Goal: Task Accomplishment & Management: Complete application form

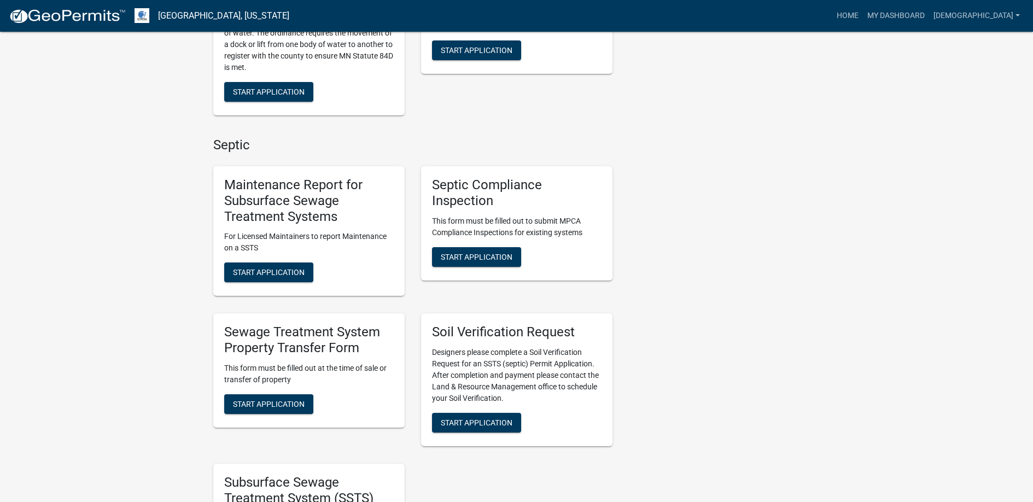
scroll to position [601, 0]
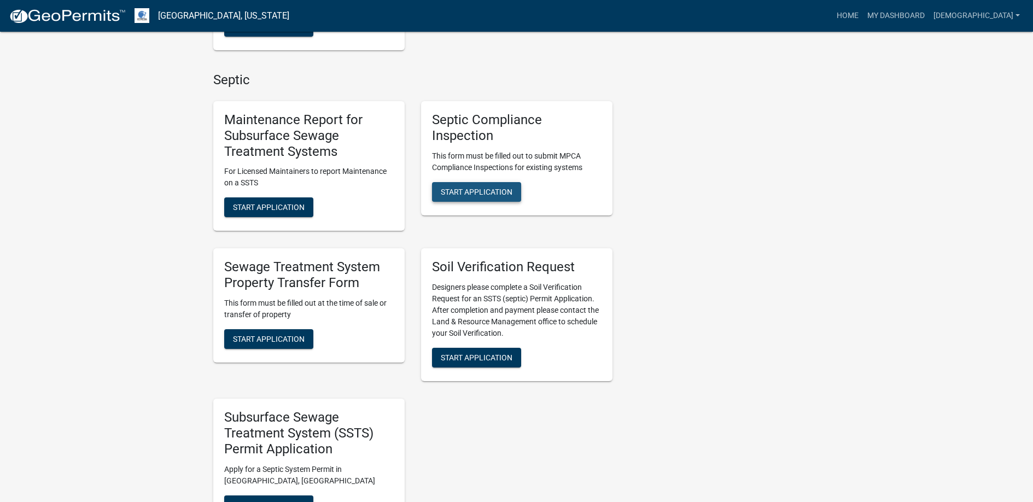
click at [468, 187] on span "Start Application" at bounding box center [477, 191] width 72 height 9
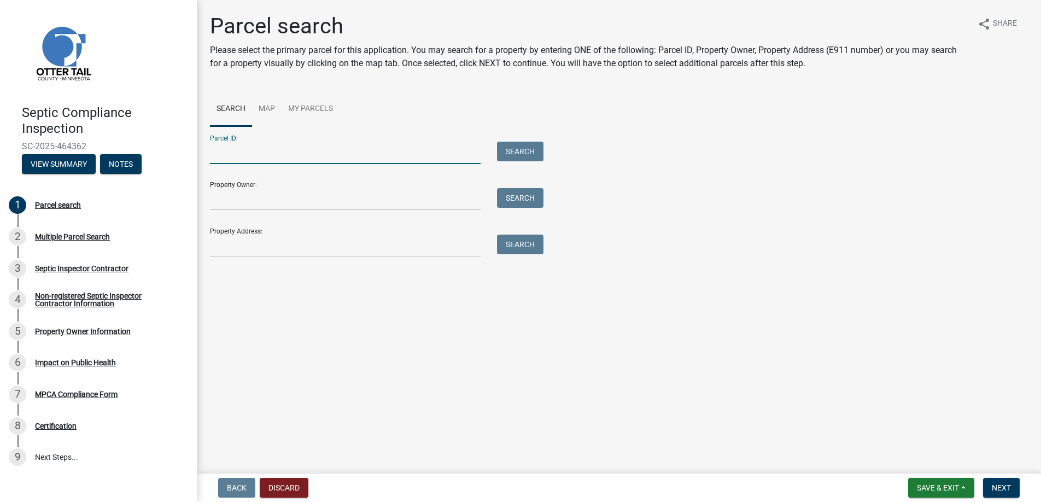
click at [231, 153] on input "Parcel ID:" at bounding box center [345, 153] width 271 height 22
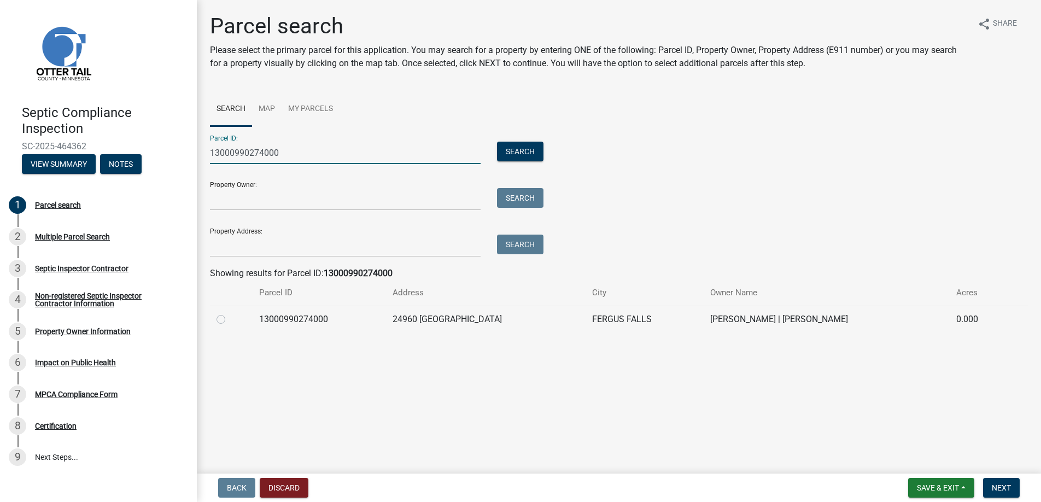
type input "13000990274000"
click at [230, 313] on label at bounding box center [230, 313] width 0 height 0
click at [230, 320] on input "radio" at bounding box center [233, 316] width 7 height 7
radio input "true"
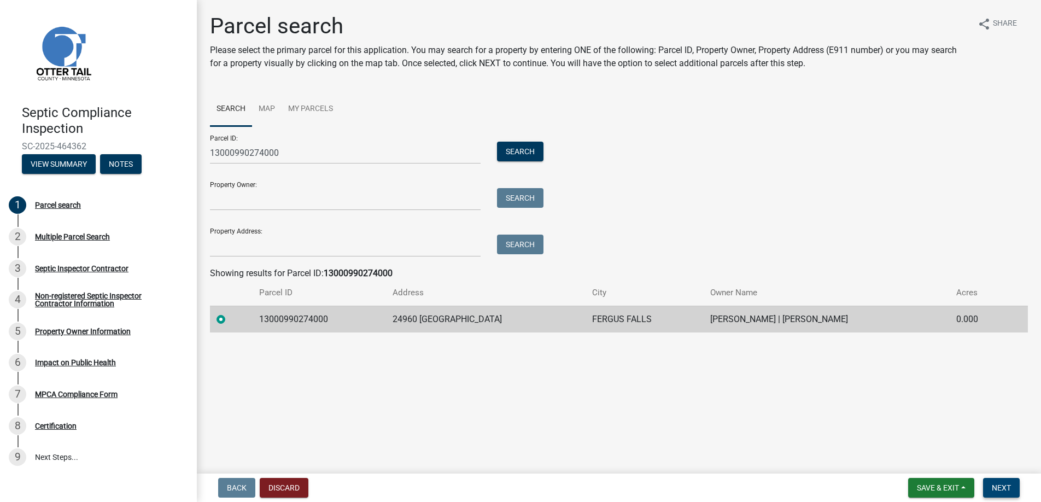
click at [999, 487] on span "Next" at bounding box center [1001, 487] width 19 height 9
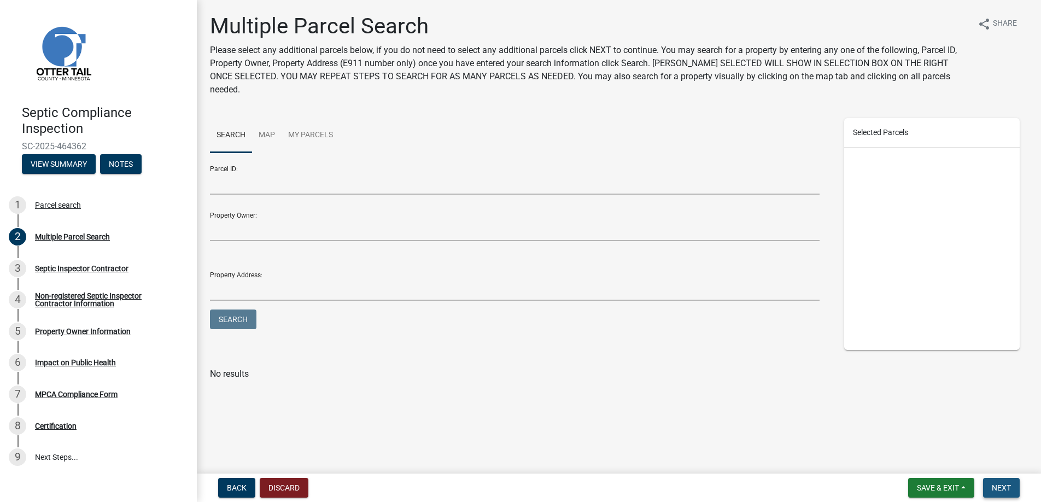
click at [993, 482] on button "Next" at bounding box center [1001, 488] width 37 height 20
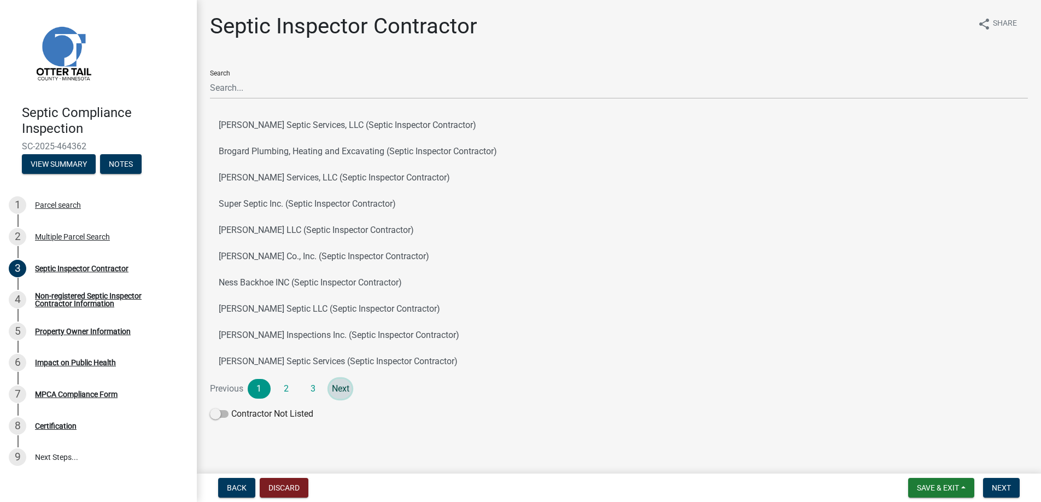
click at [340, 388] on link "Next" at bounding box center [340, 389] width 23 height 20
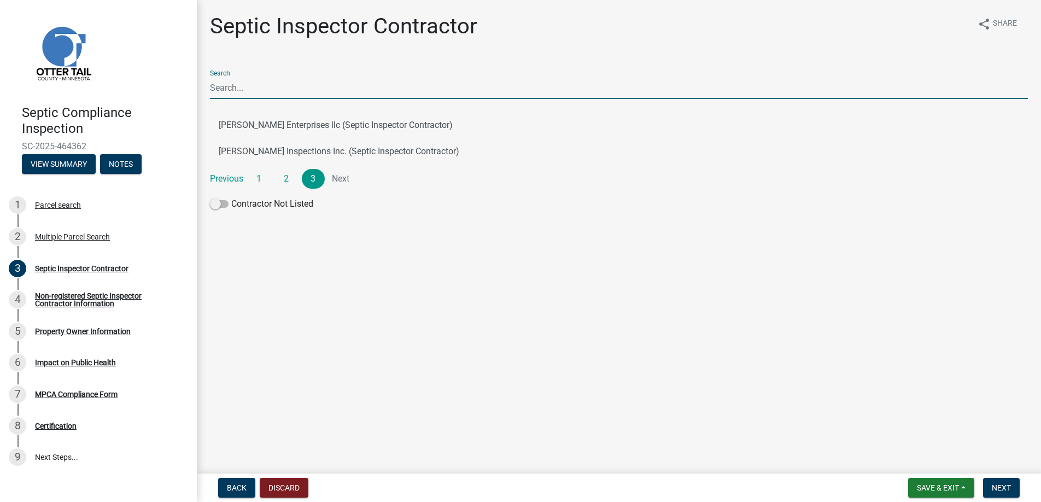
click at [242, 89] on input "Search" at bounding box center [619, 88] width 818 height 22
type input "[PERSON_NAME]"
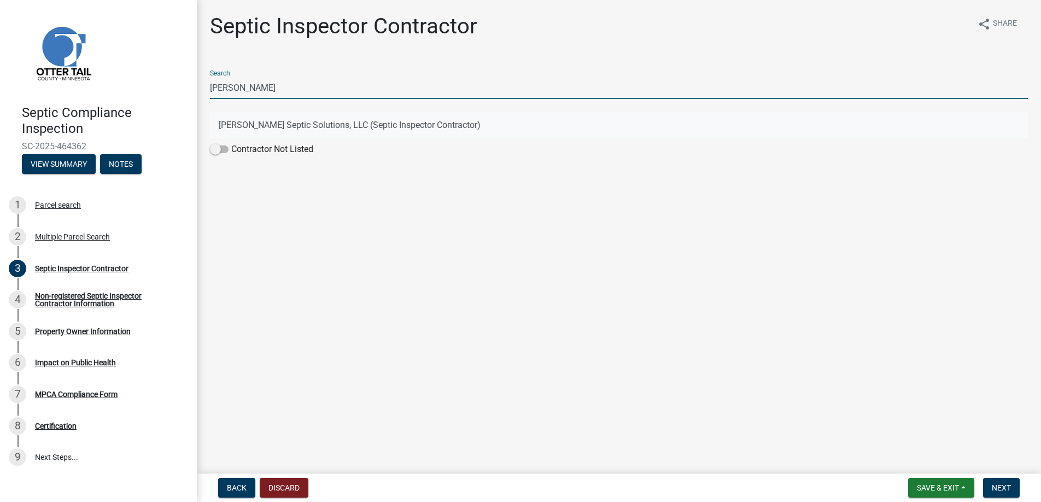
click at [265, 121] on button "[PERSON_NAME] Septic Solutions, LLC (Septic Inspector Contractor)" at bounding box center [619, 125] width 818 height 26
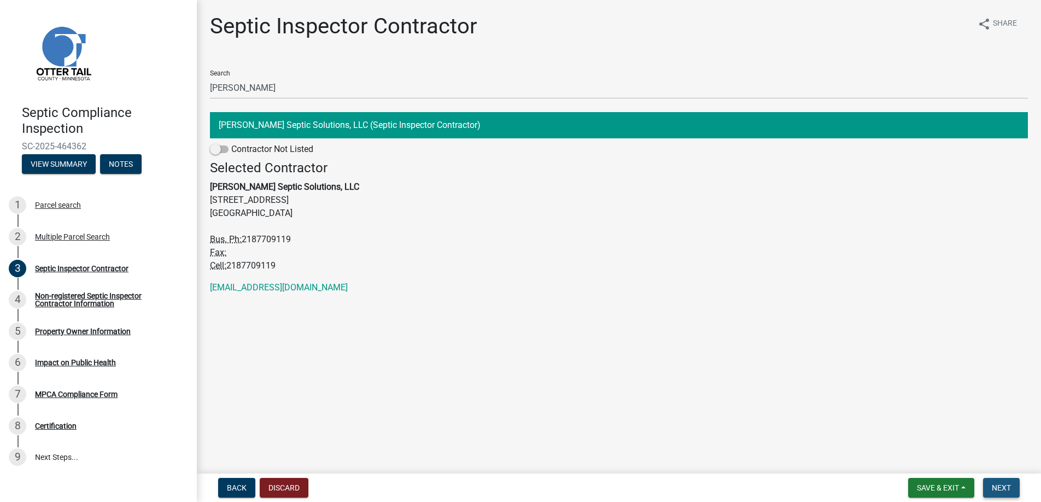
click at [1006, 485] on span "Next" at bounding box center [1001, 487] width 19 height 9
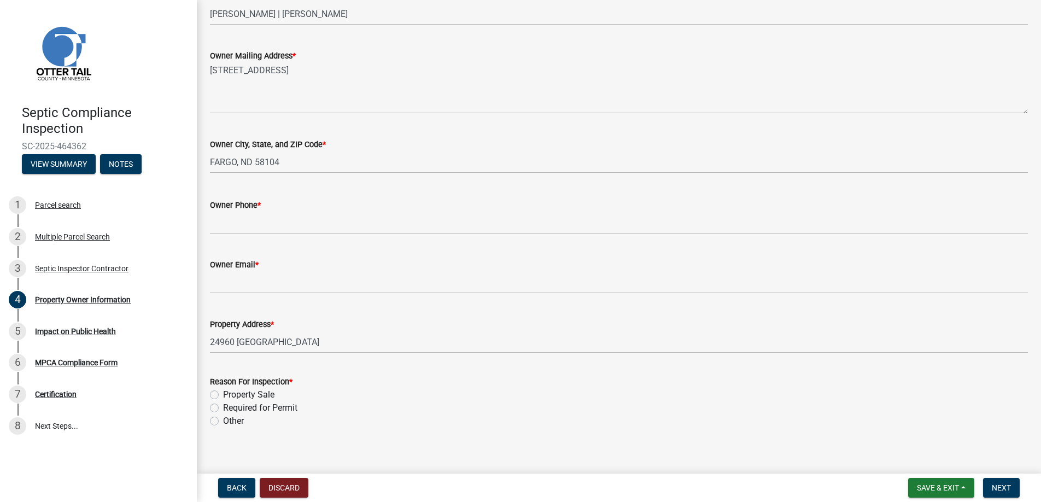
scroll to position [219, 0]
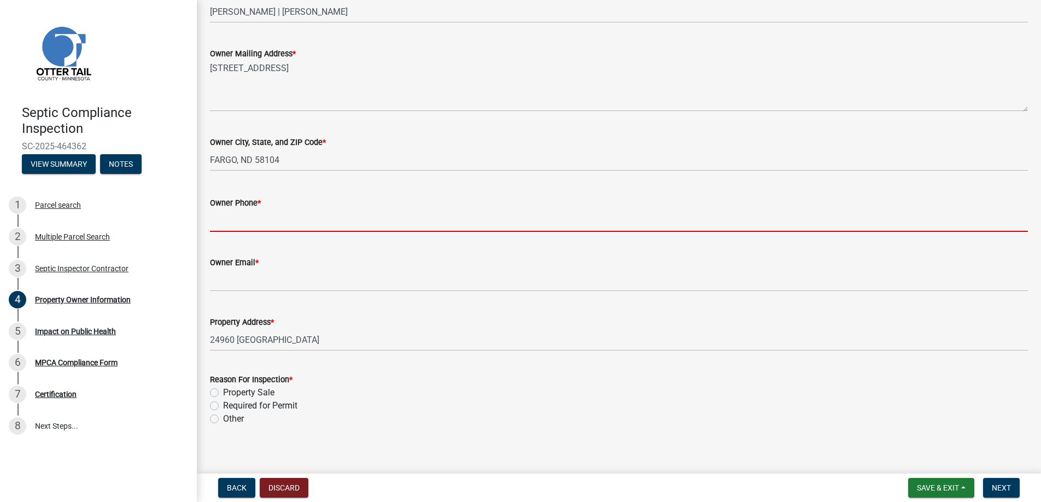
click at [244, 221] on input "Owner Phone *" at bounding box center [619, 220] width 818 height 22
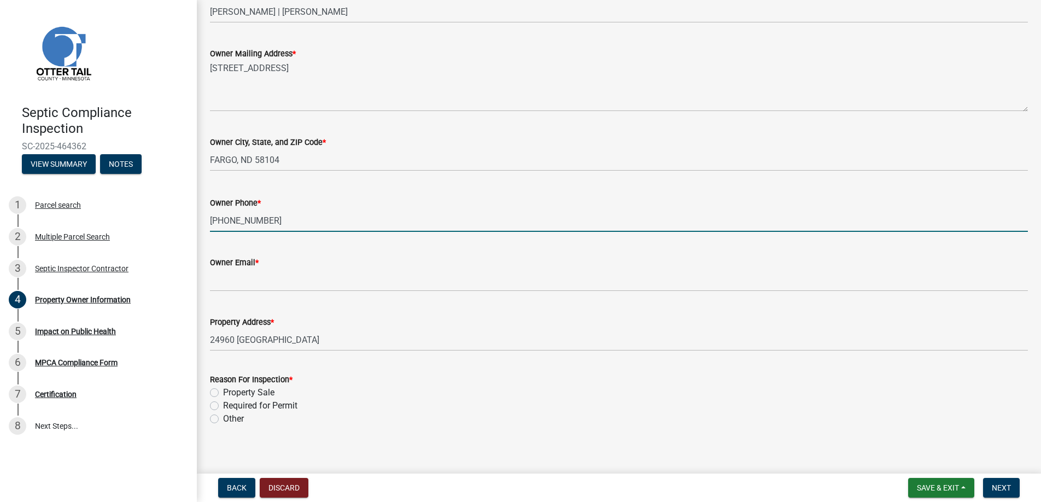
type input "[PHONE_NUMBER]"
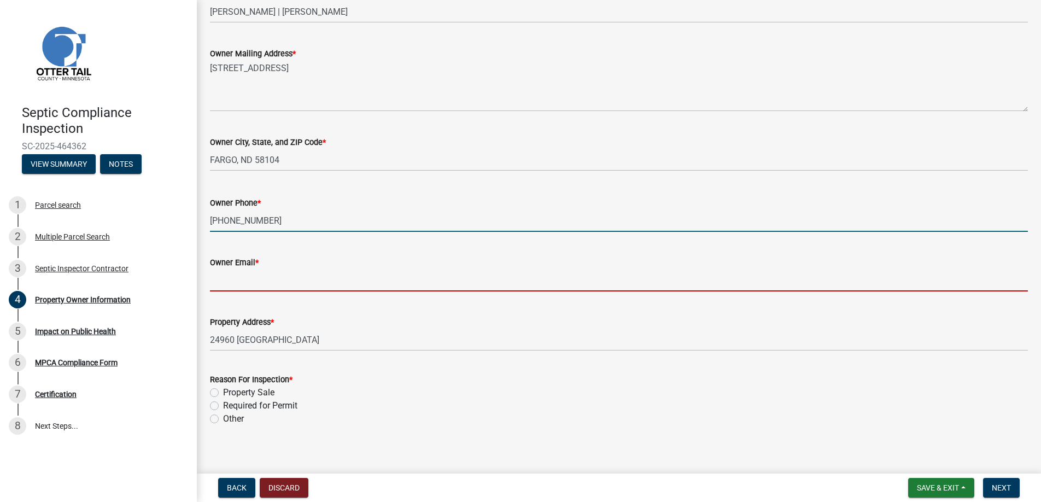
click at [236, 280] on input "Owner Email *" at bounding box center [619, 280] width 818 height 22
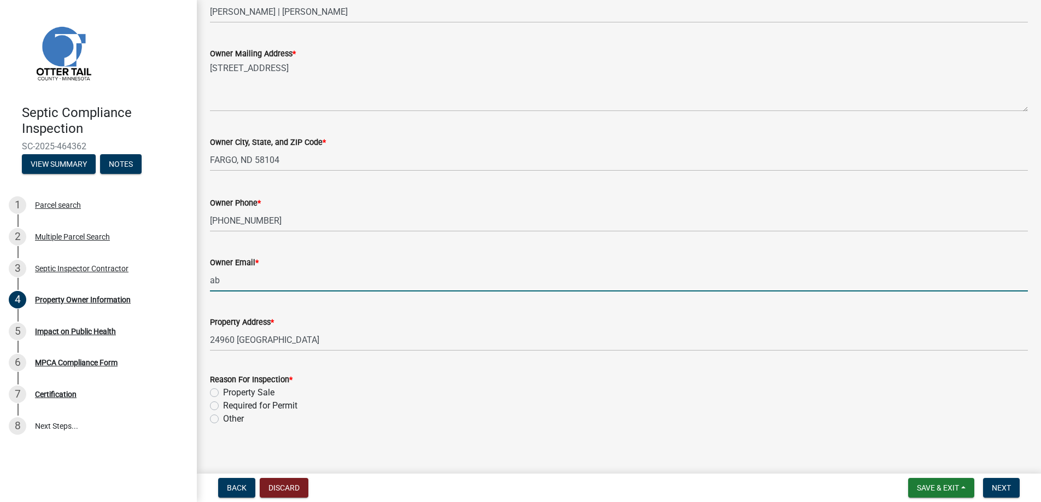
type input "[EMAIL_ADDRESS][DOMAIN_NAME]"
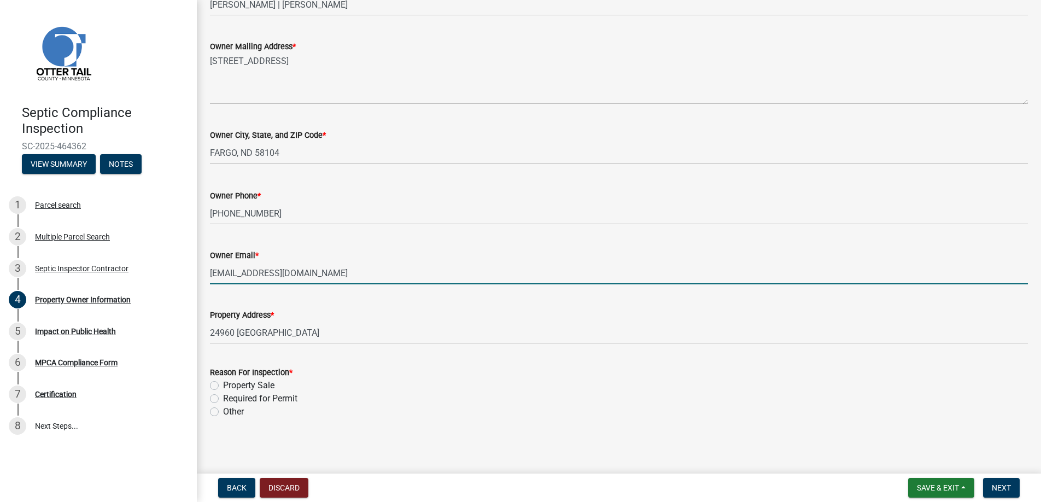
scroll to position [227, 0]
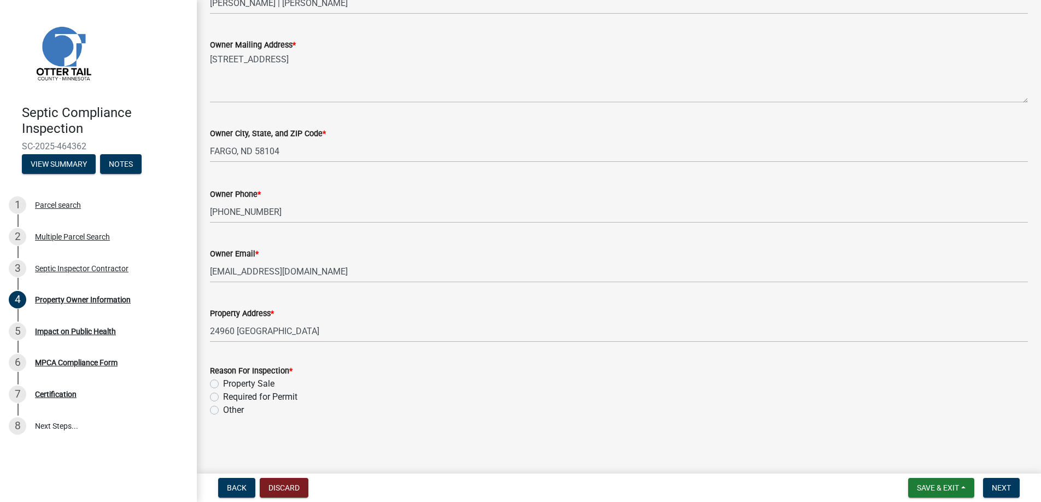
click at [223, 385] on label "Property Sale" at bounding box center [248, 383] width 51 height 13
click at [223, 384] on input "Property Sale" at bounding box center [226, 380] width 7 height 7
radio input "true"
click at [995, 488] on span "Next" at bounding box center [1001, 487] width 19 height 9
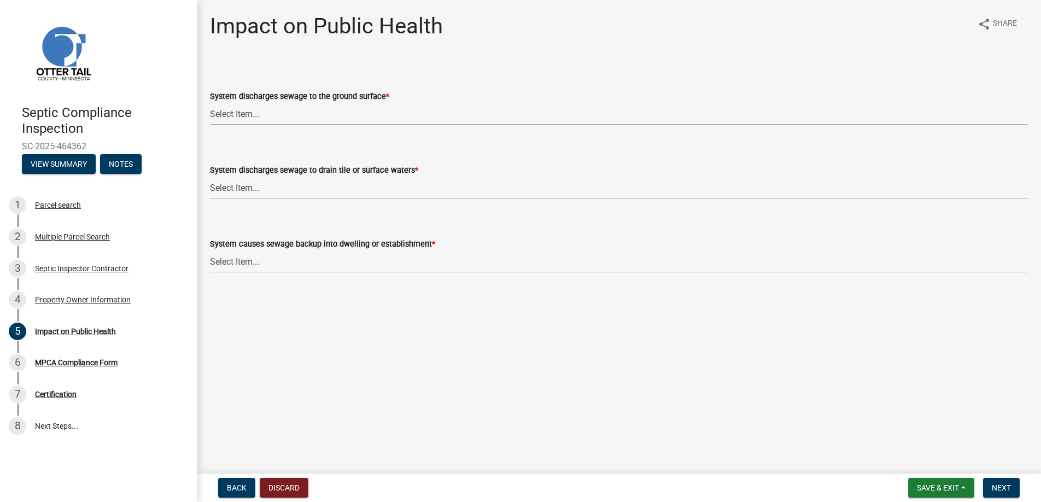
click at [233, 108] on select "Select Item... Yes No" at bounding box center [619, 114] width 818 height 22
click at [210, 103] on select "Select Item... Yes No" at bounding box center [619, 114] width 818 height 22
select select "9c5ef684-d0d4-4879-ab12-905ddbd81a72"
click at [232, 183] on select "Select Item... Yes No" at bounding box center [619, 188] width 818 height 22
click at [210, 177] on select "Select Item... Yes No" at bounding box center [619, 188] width 818 height 22
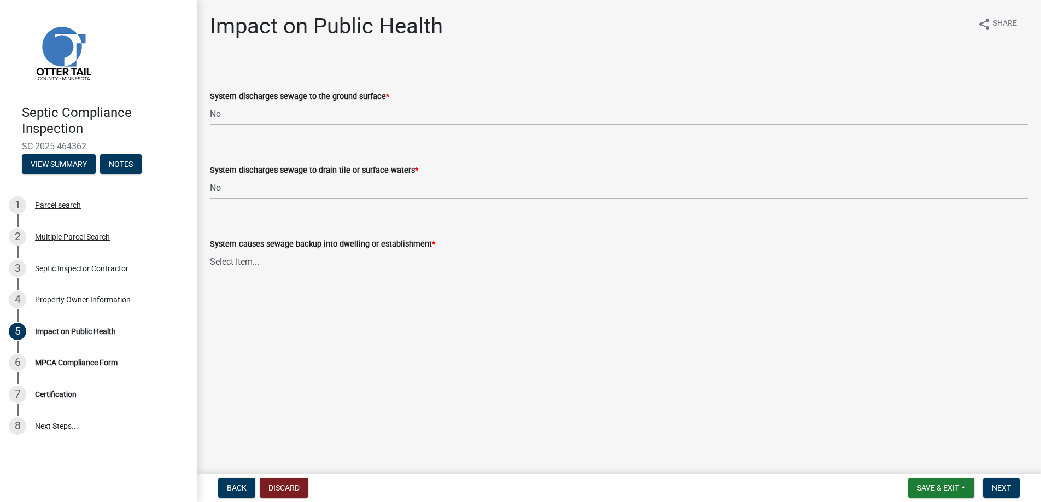
select select "7d491a2b-e9f0-4952-b474-53ca749b22af"
click at [238, 259] on select "Select Item... Yes No" at bounding box center [619, 261] width 818 height 22
click at [210, 250] on select "Select Item... Yes No" at bounding box center [619, 261] width 818 height 22
select select "6e07b46b-a403-4f3e-b4fc-218acc732c01"
click at [1002, 486] on span "Next" at bounding box center [1001, 487] width 19 height 9
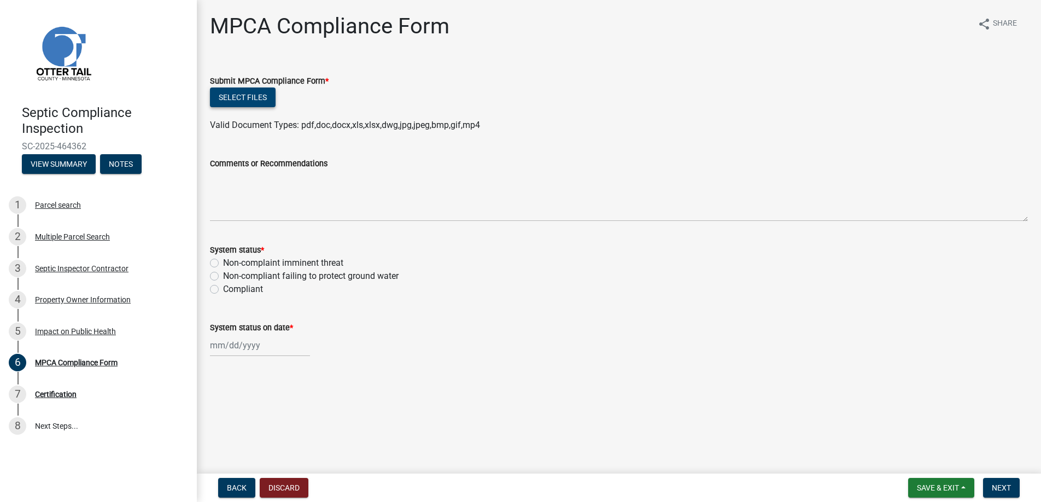
click at [231, 93] on button "Select files" at bounding box center [243, 97] width 66 height 20
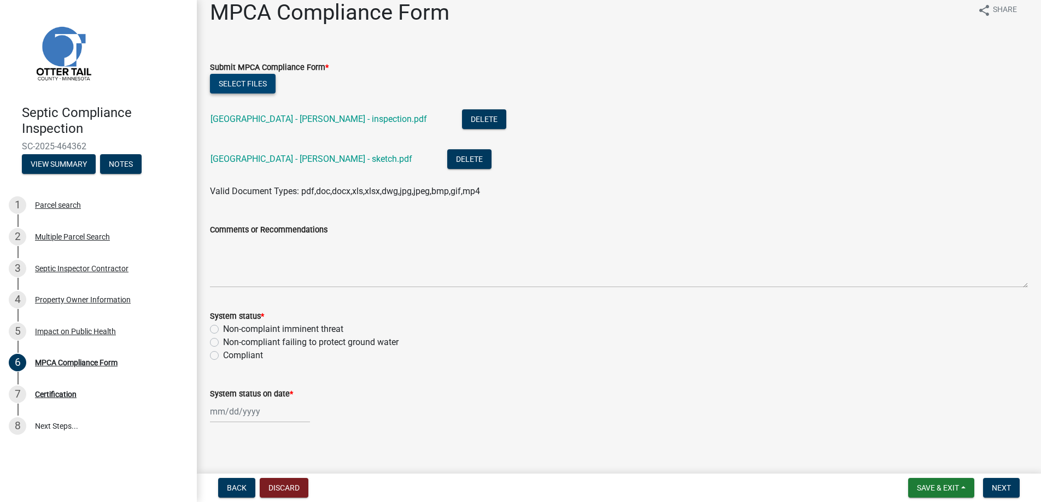
scroll to position [20, 0]
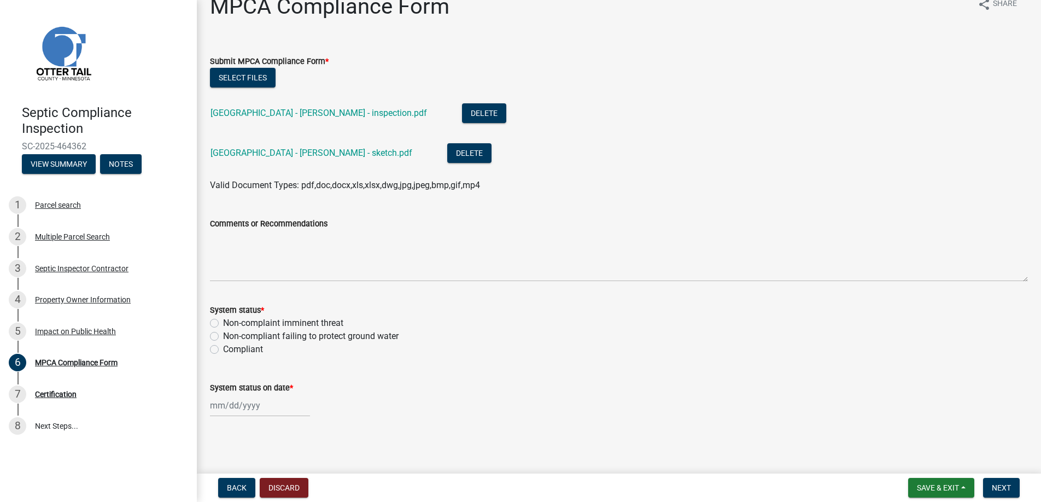
click at [223, 348] on label "Compliant" at bounding box center [243, 349] width 40 height 13
click at [223, 348] on input "Compliant" at bounding box center [226, 346] width 7 height 7
radio input "true"
click at [237, 406] on div at bounding box center [260, 405] width 100 height 22
select select "8"
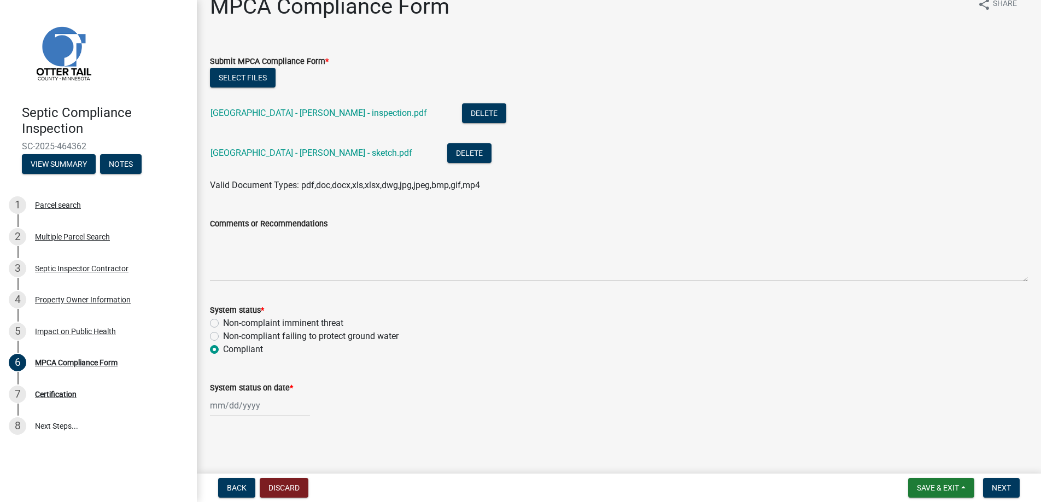
select select "2025"
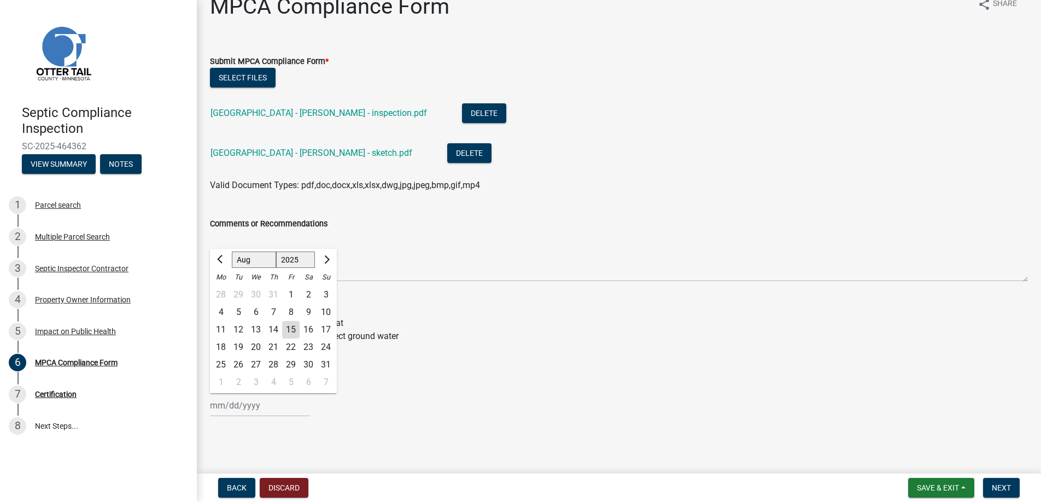
click at [274, 327] on div "14" at bounding box center [273, 329] width 17 height 17
type input "[DATE]"
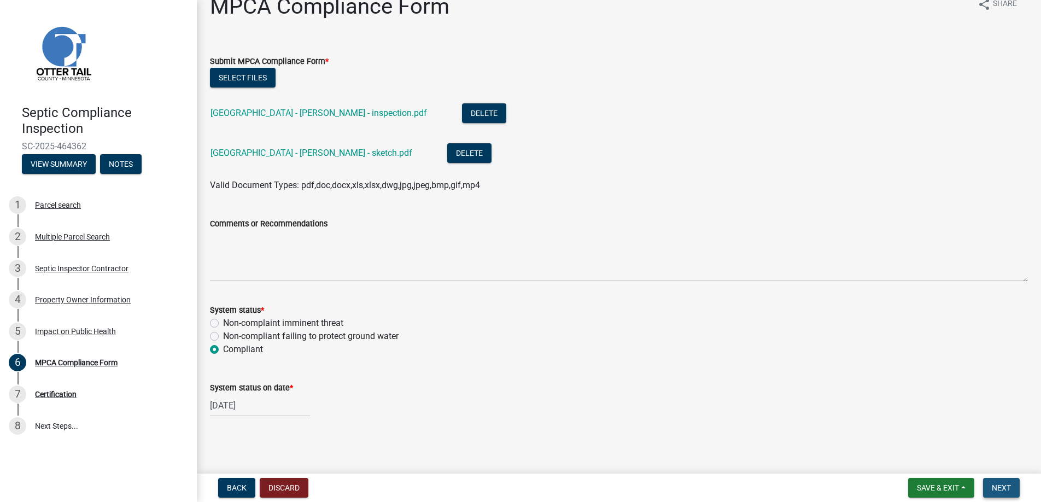
click at [1003, 484] on span "Next" at bounding box center [1001, 487] width 19 height 9
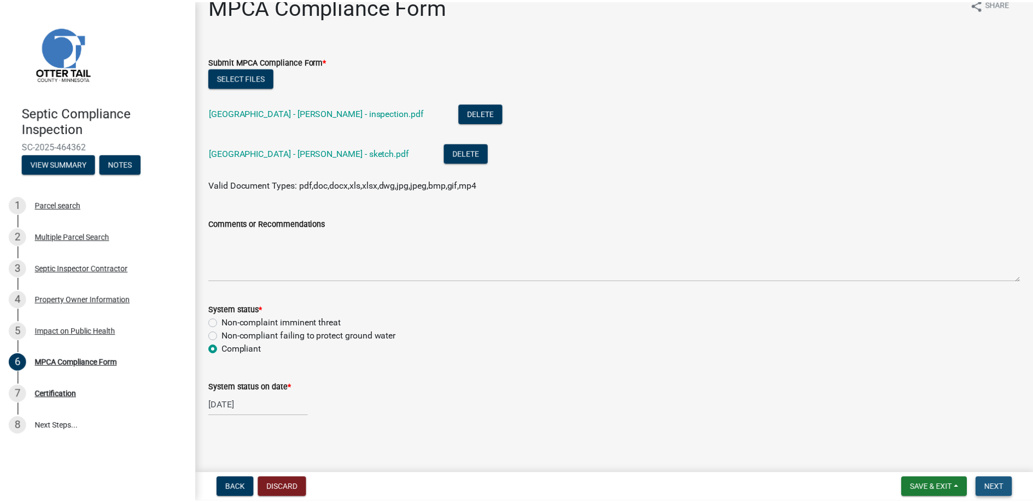
scroll to position [0, 0]
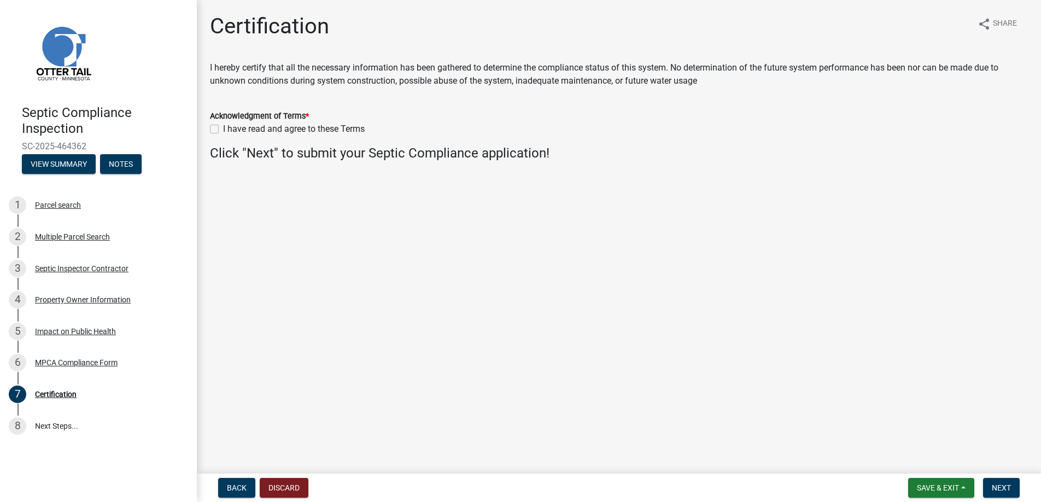
click at [223, 131] on label "I have read and agree to these Terms" at bounding box center [294, 128] width 142 height 13
click at [223, 130] on input "I have read and agree to these Terms" at bounding box center [226, 125] width 7 height 7
checkbox input "true"
click at [1001, 486] on span "Next" at bounding box center [1001, 487] width 19 height 9
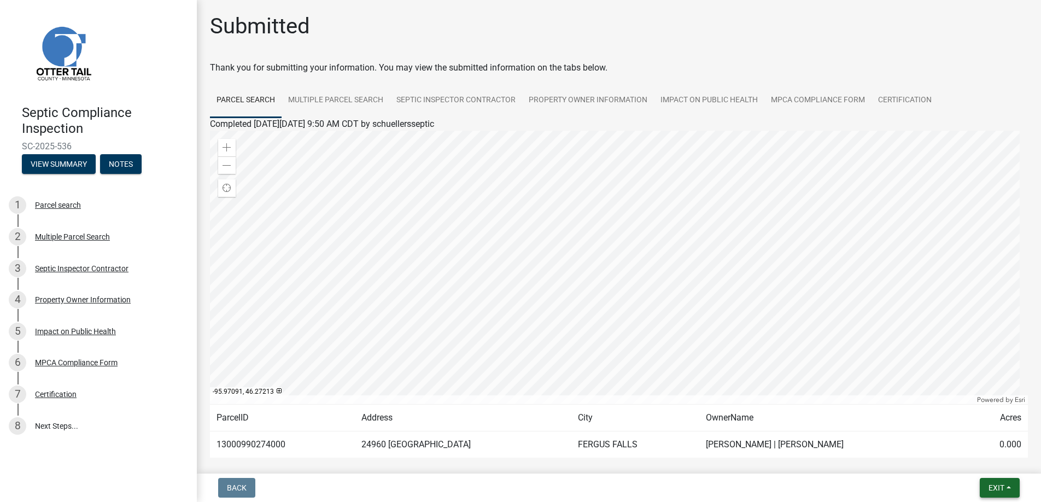
click at [998, 488] on span "Exit" at bounding box center [997, 487] width 16 height 9
click at [961, 458] on button "Save & Exit" at bounding box center [975, 459] width 87 height 26
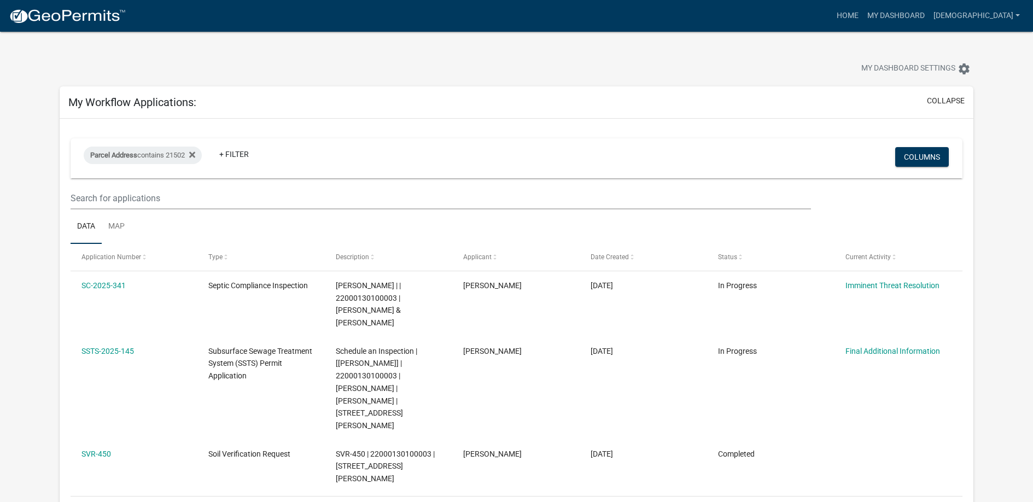
click at [78, 13] on img at bounding box center [67, 16] width 117 height 16
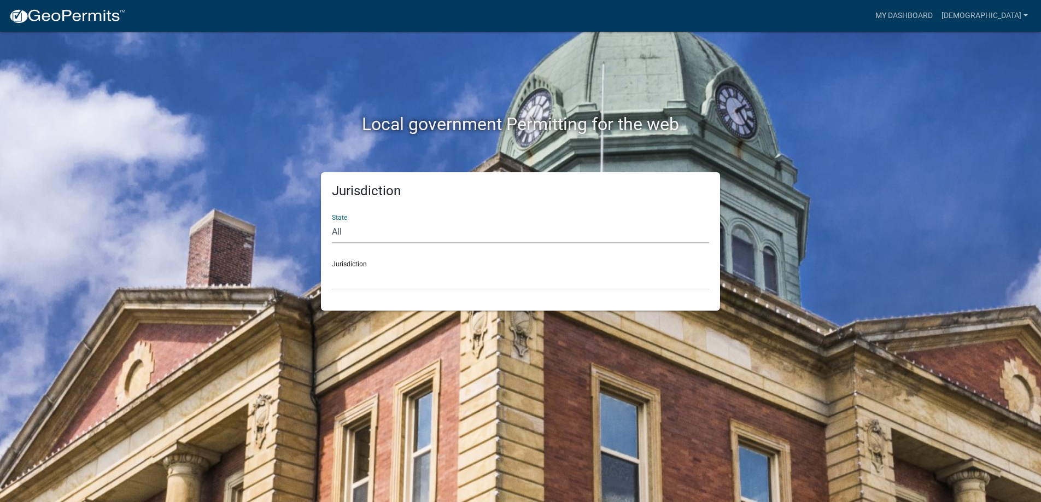
click at [354, 227] on select "All [US_STATE] [US_STATE] [US_STATE] [US_STATE] [US_STATE] [US_STATE] [US_STATE…" at bounding box center [520, 232] width 377 height 22
select select "[US_STATE]"
click at [332, 221] on select "All [US_STATE] [US_STATE] [US_STATE] [US_STATE] [US_STATE] [US_STATE] [US_STATE…" at bounding box center [520, 232] width 377 height 22
click at [402, 278] on select "[GEOGRAPHIC_DATA], [US_STATE] [GEOGRAPHIC_DATA], [US_STATE] [GEOGRAPHIC_DATA], …" at bounding box center [520, 278] width 377 height 22
